Goal: Information Seeking & Learning: Learn about a topic

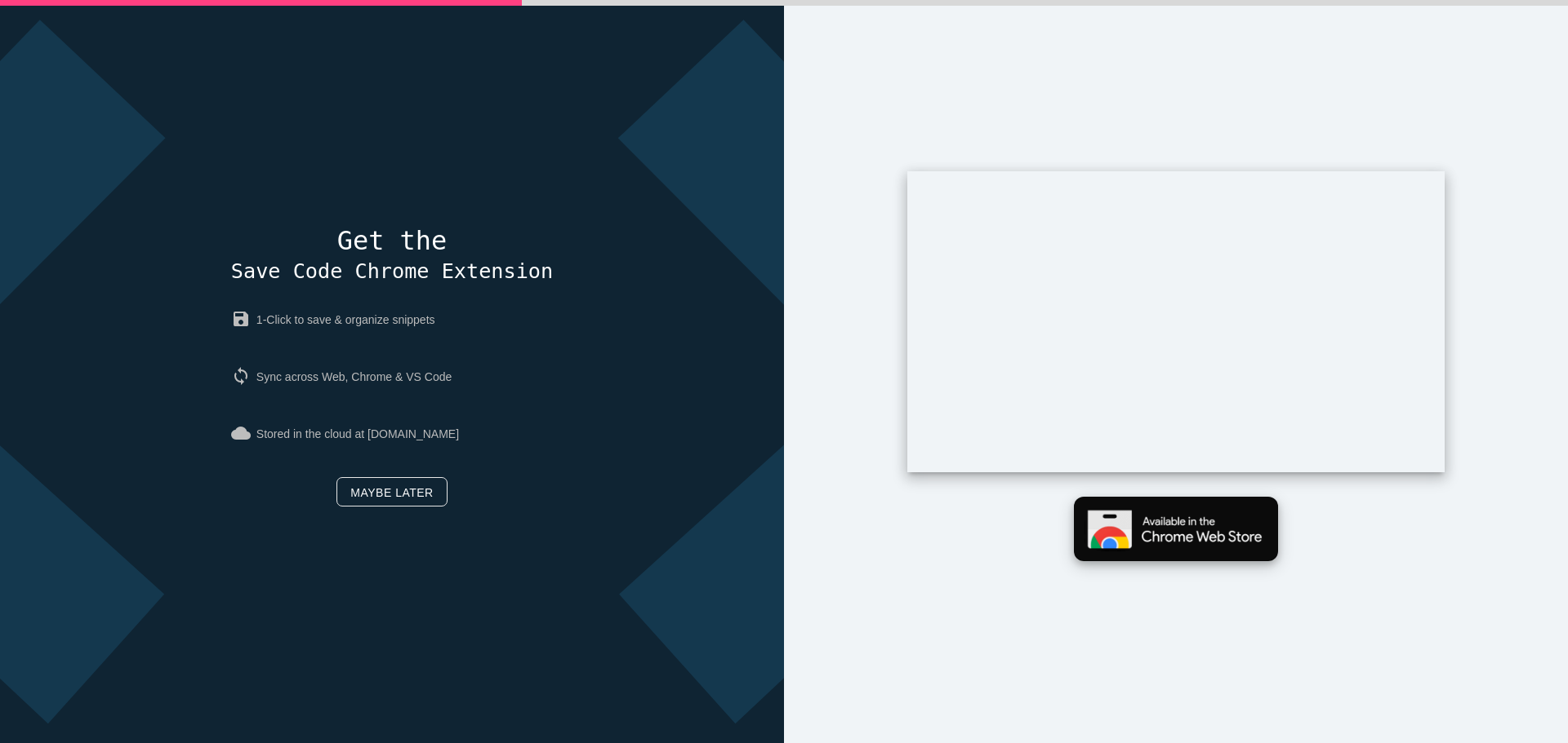
click at [1171, 551] on img at bounding box center [1175, 529] width 204 height 64
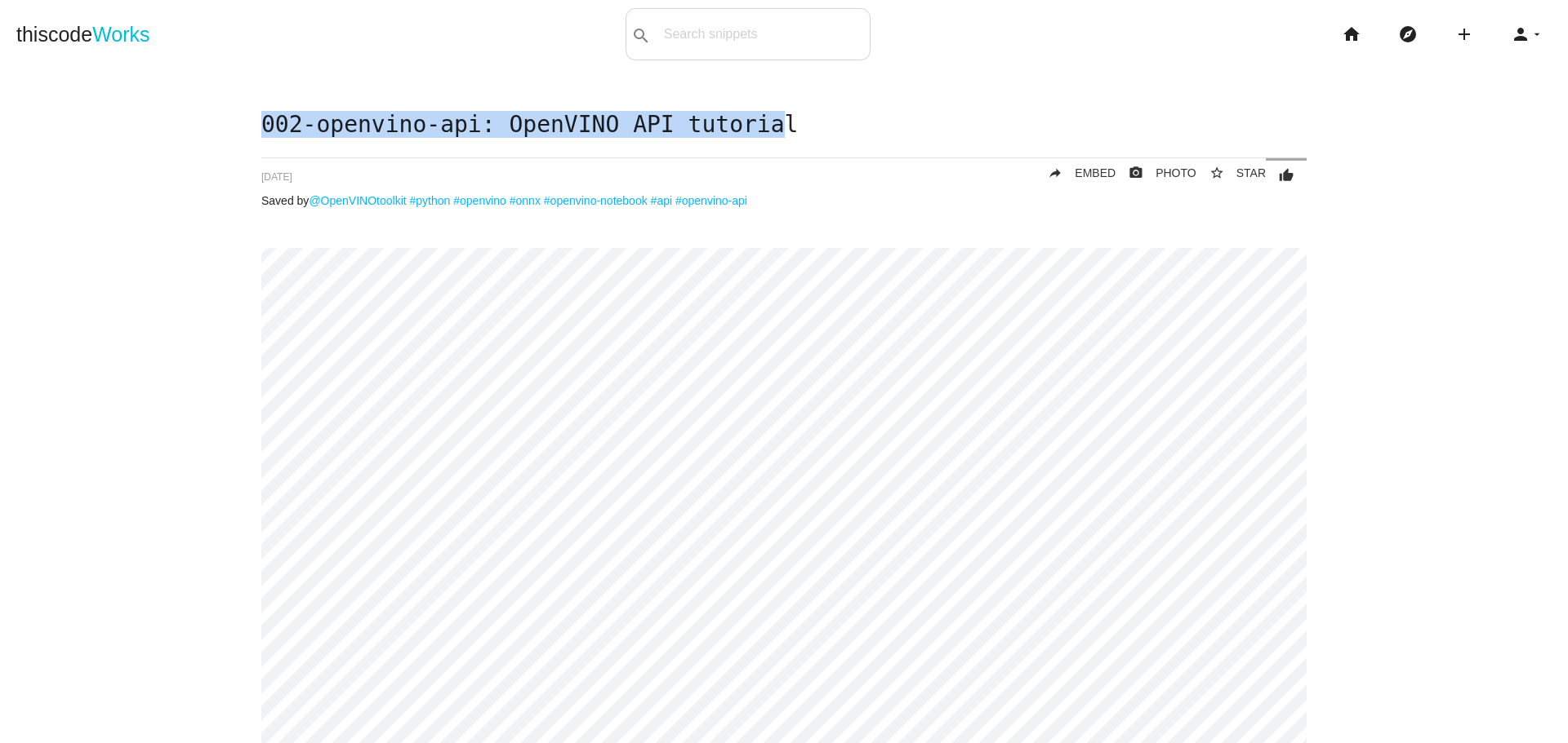
drag, startPoint x: 734, startPoint y: 130, endPoint x: 227, endPoint y: 126, distance: 507.0
copy h1 "002-openvino-api: OpenVINO API tutoria"
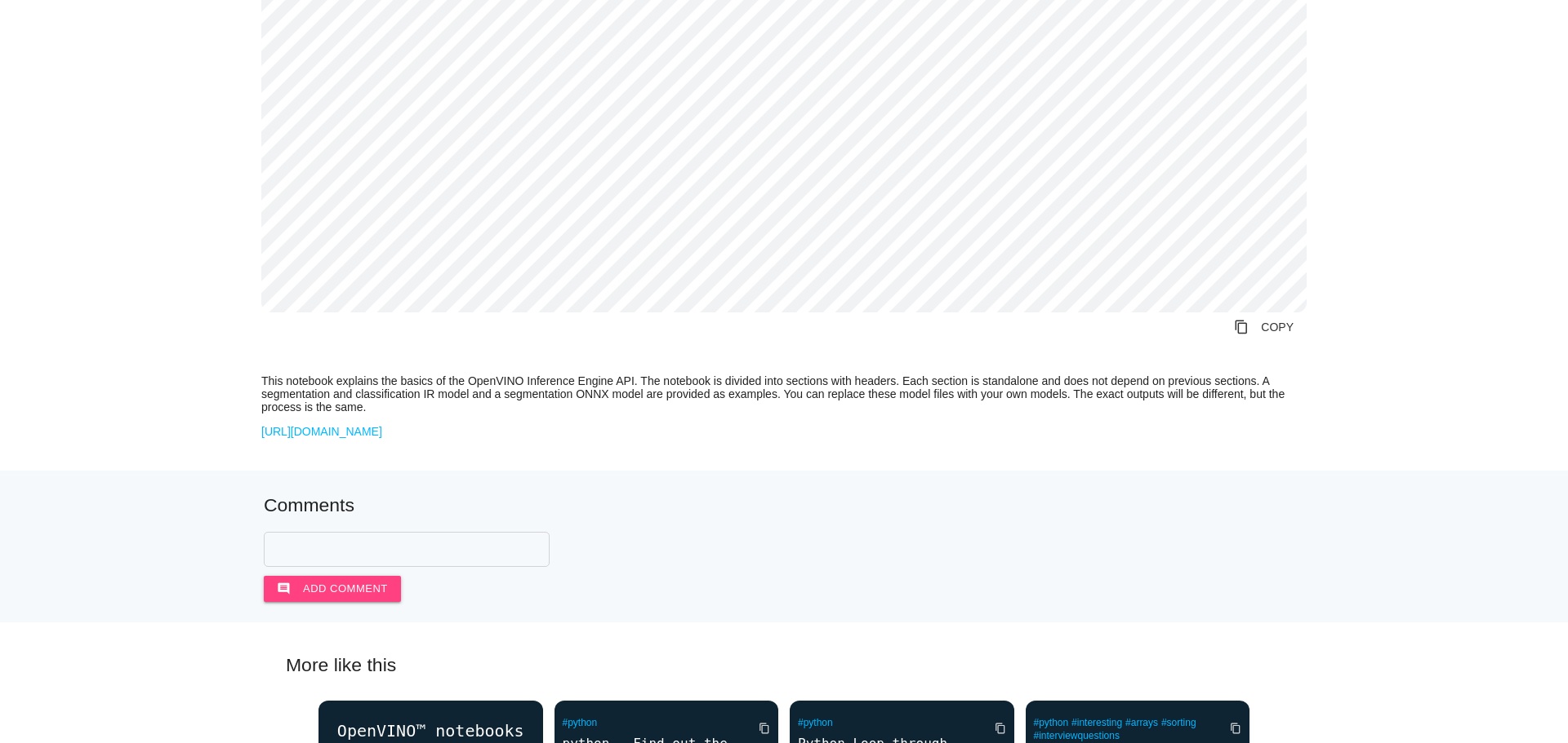
scroll to position [2425, 0]
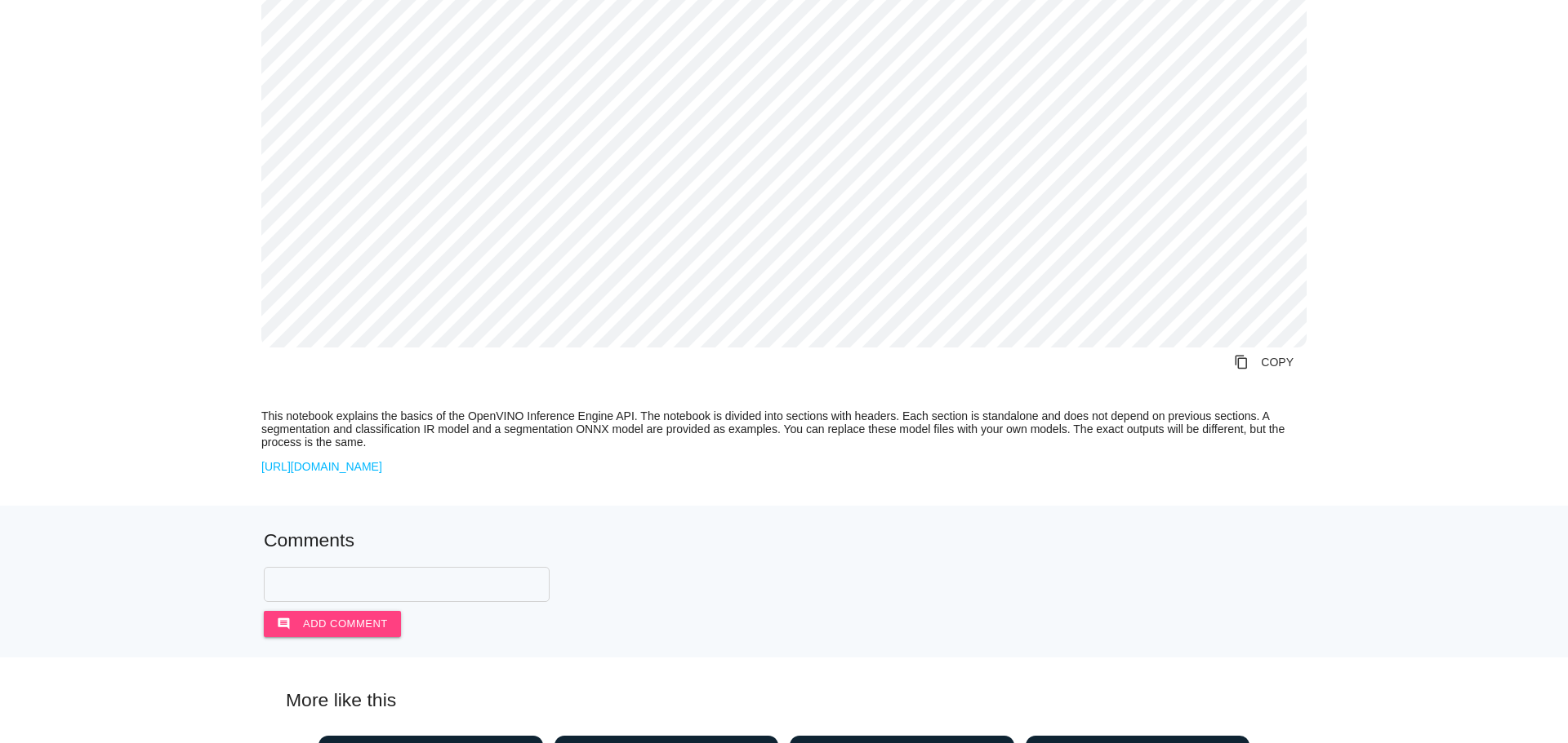
click at [382, 473] on link "[URL][DOMAIN_NAME]" at bounding box center [321, 466] width 121 height 13
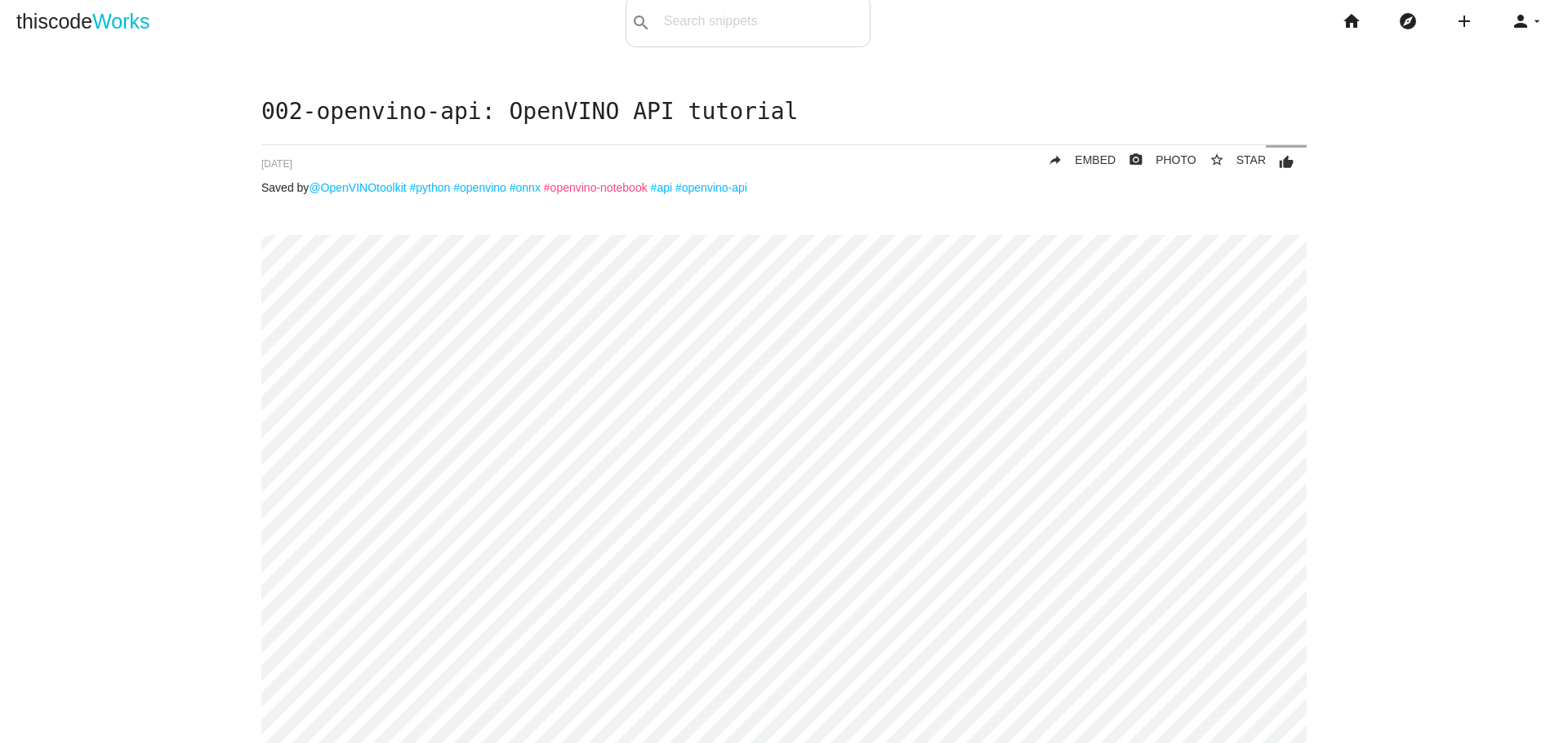
scroll to position [0, 0]
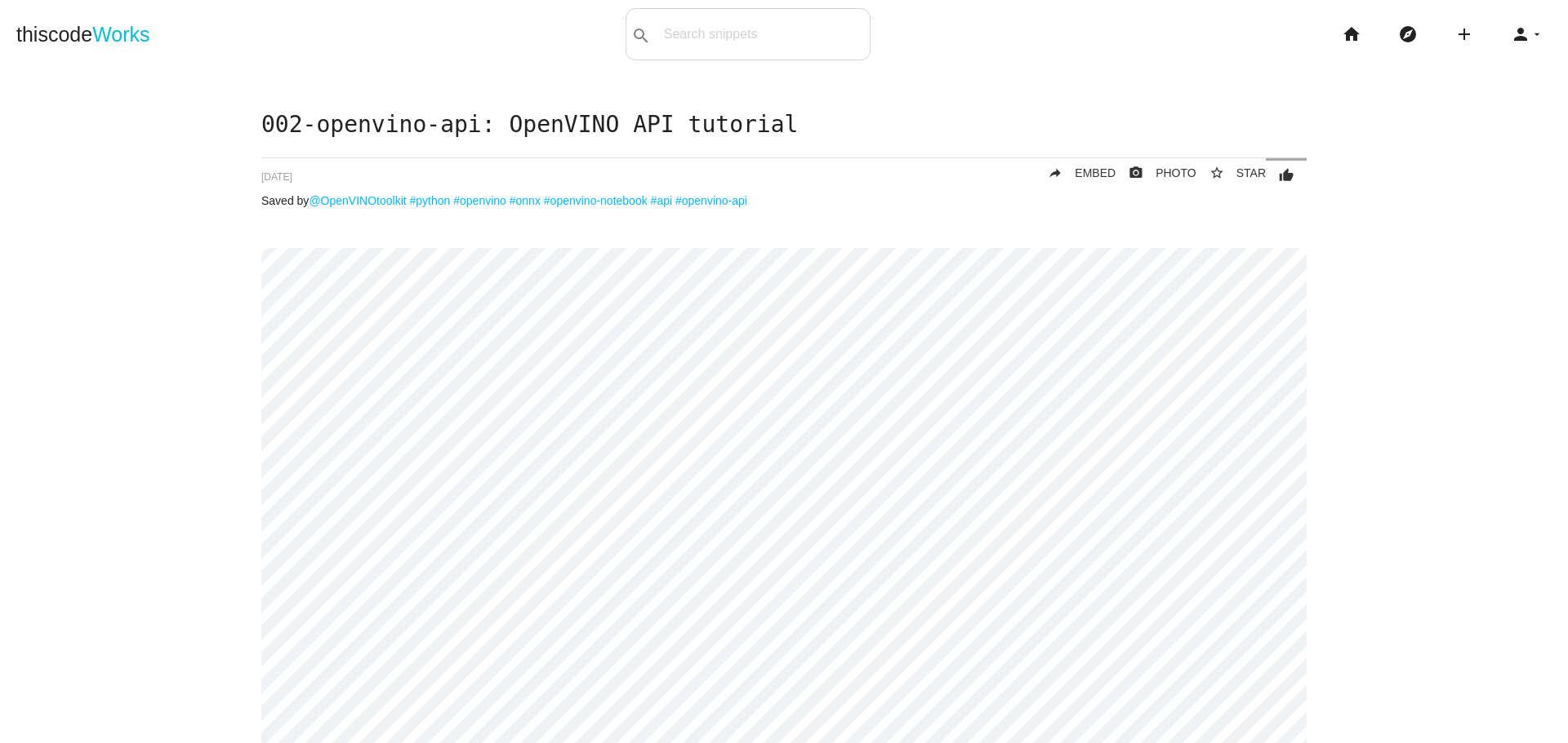
drag, startPoint x: 339, startPoint y: 173, endPoint x: 252, endPoint y: 173, distance: 87.0
copy span "[DATE]"
